Goal: Information Seeking & Learning: Learn about a topic

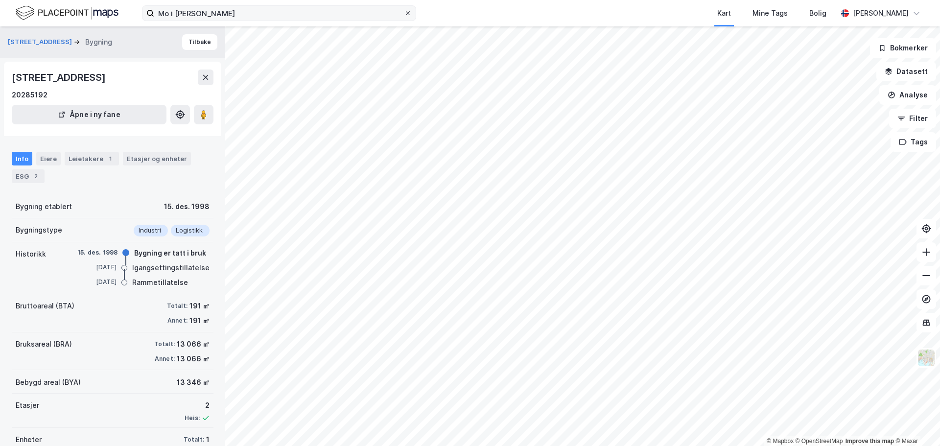
click at [405, 12] on icon at bounding box center [408, 13] width 6 height 6
click at [404, 12] on input "Mo i [PERSON_NAME]" at bounding box center [279, 13] width 250 height 15
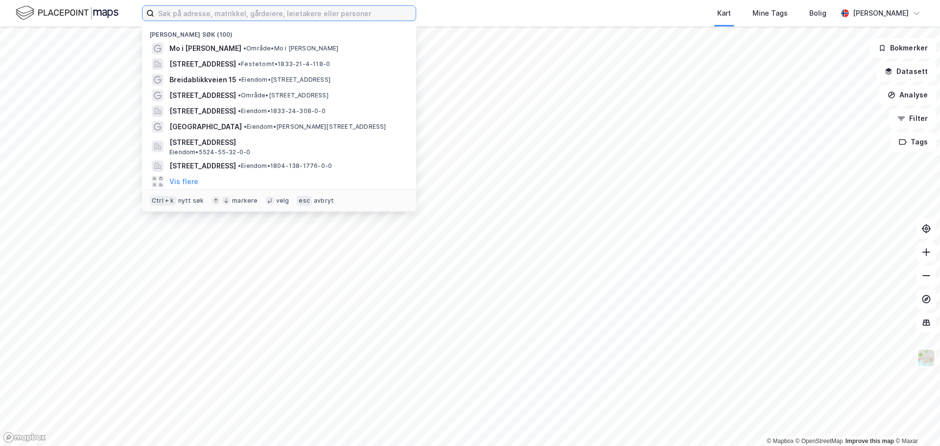
click at [345, 14] on input at bounding box center [284, 13] width 261 height 15
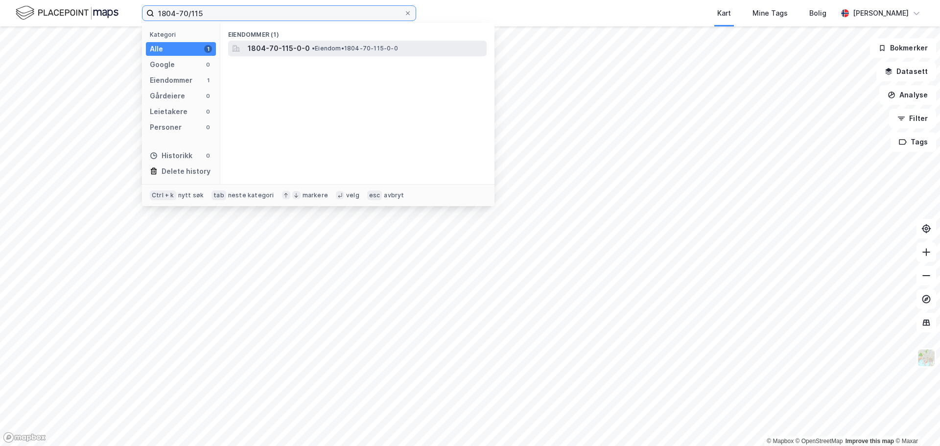
type input "1804-70/115"
click at [269, 48] on span "1804-70-115-0-0" at bounding box center [279, 49] width 62 height 12
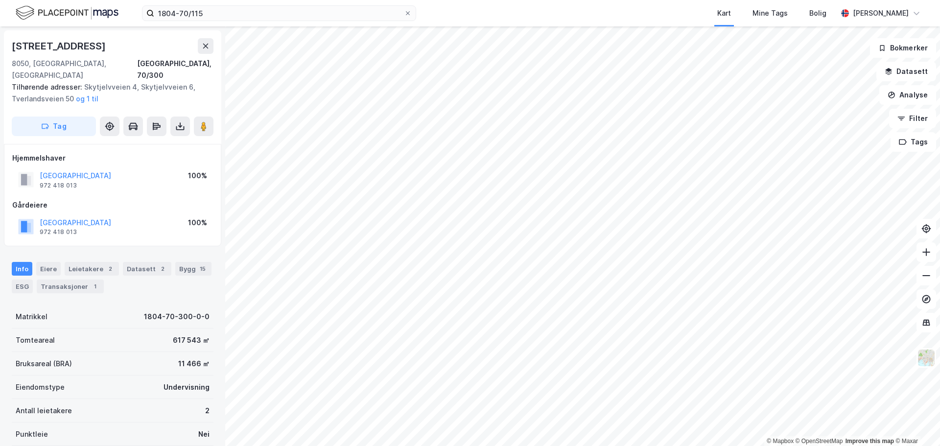
scroll to position [0, 0]
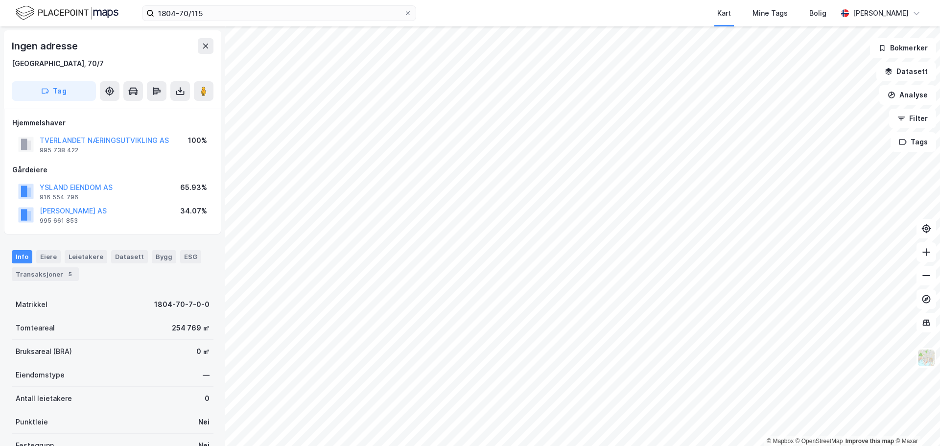
scroll to position [0, 0]
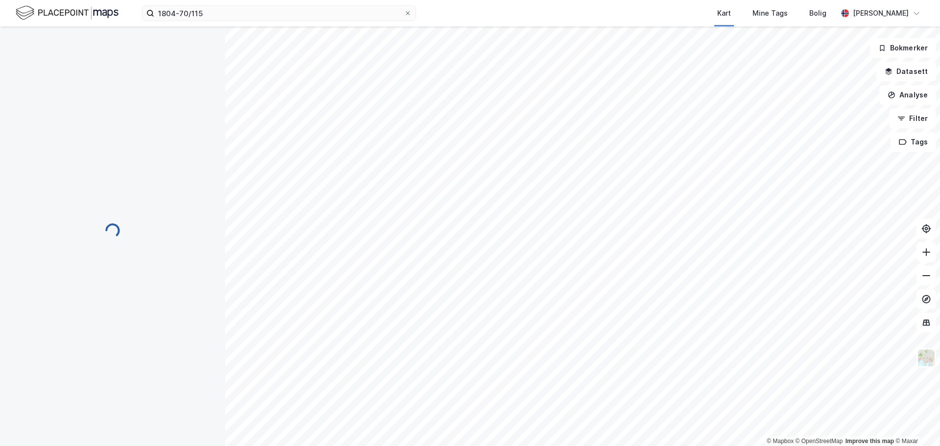
scroll to position [0, 0]
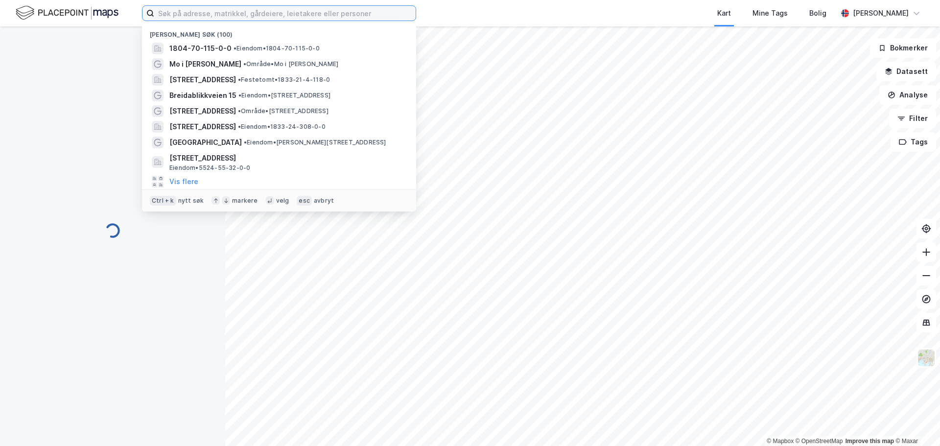
click at [210, 16] on input at bounding box center [284, 13] width 261 height 15
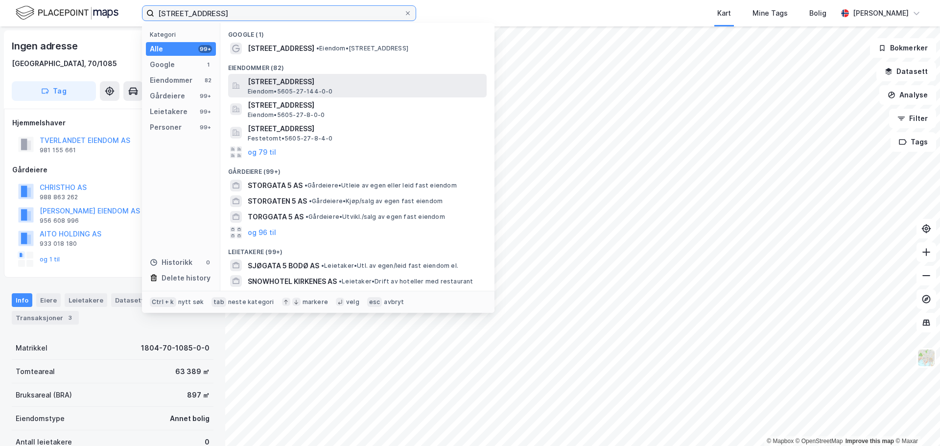
type input "Storgata 5, kirkenes"
click at [293, 81] on span "Storgata 5, 9900, KIRKENES, SØR-VARANGER" at bounding box center [365, 82] width 235 height 12
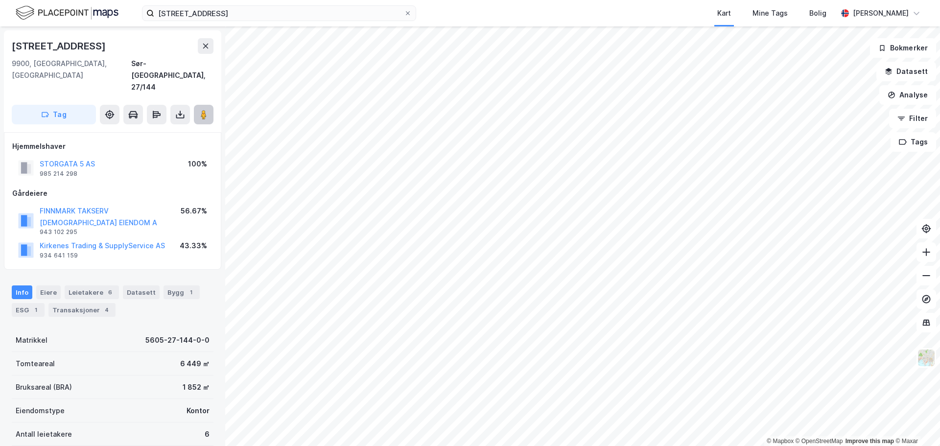
click at [202, 110] on image at bounding box center [204, 115] width 6 height 10
